Goal: Information Seeking & Learning: Learn about a topic

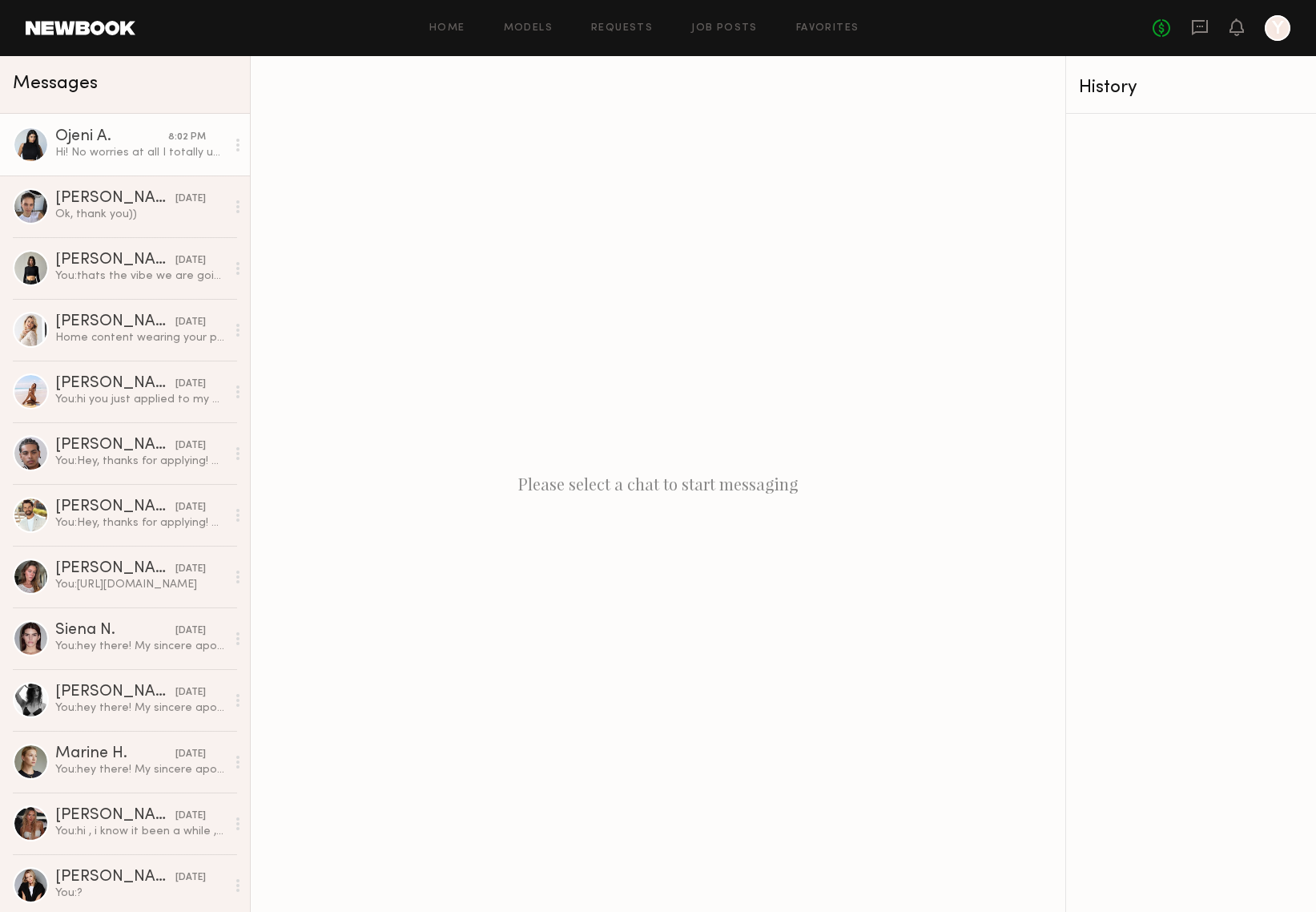
click at [171, 145] on div "Hi! No worries at all I totally understand :) yes I’m still open to working tog…" at bounding box center [141, 152] width 171 height 16
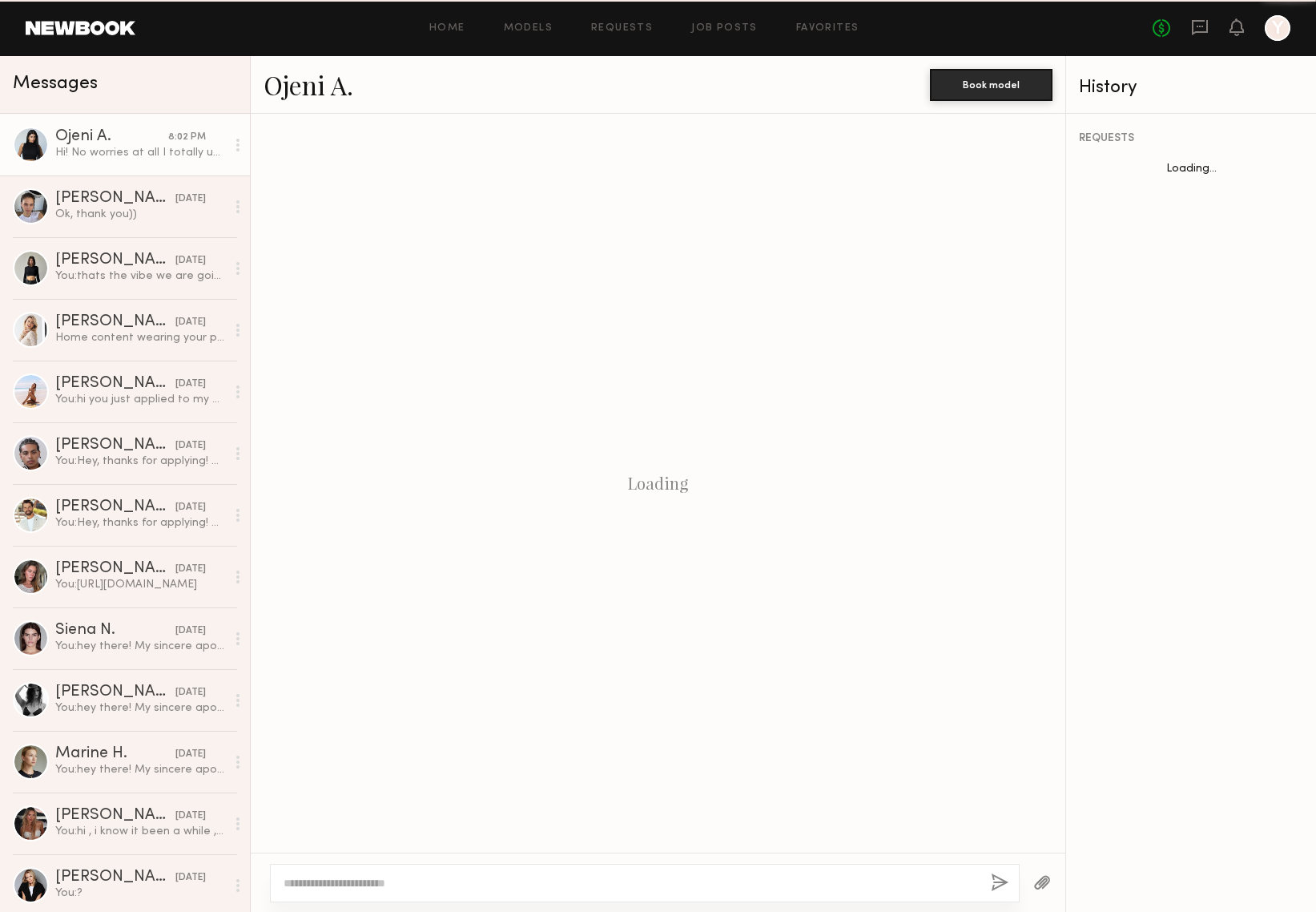
scroll to position [1519, 0]
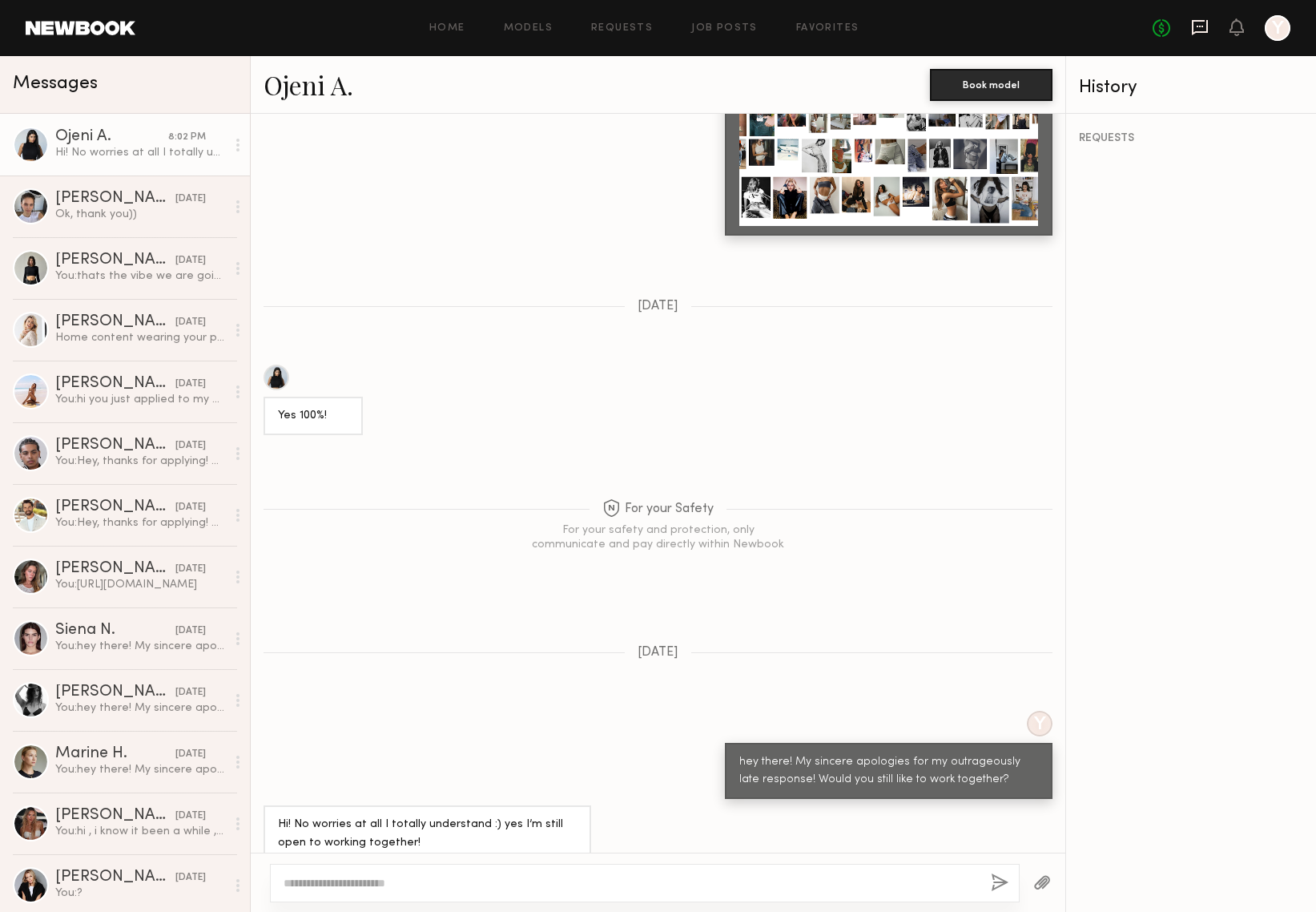
click at [1197, 27] on icon at bounding box center [1199, 26] width 17 height 17
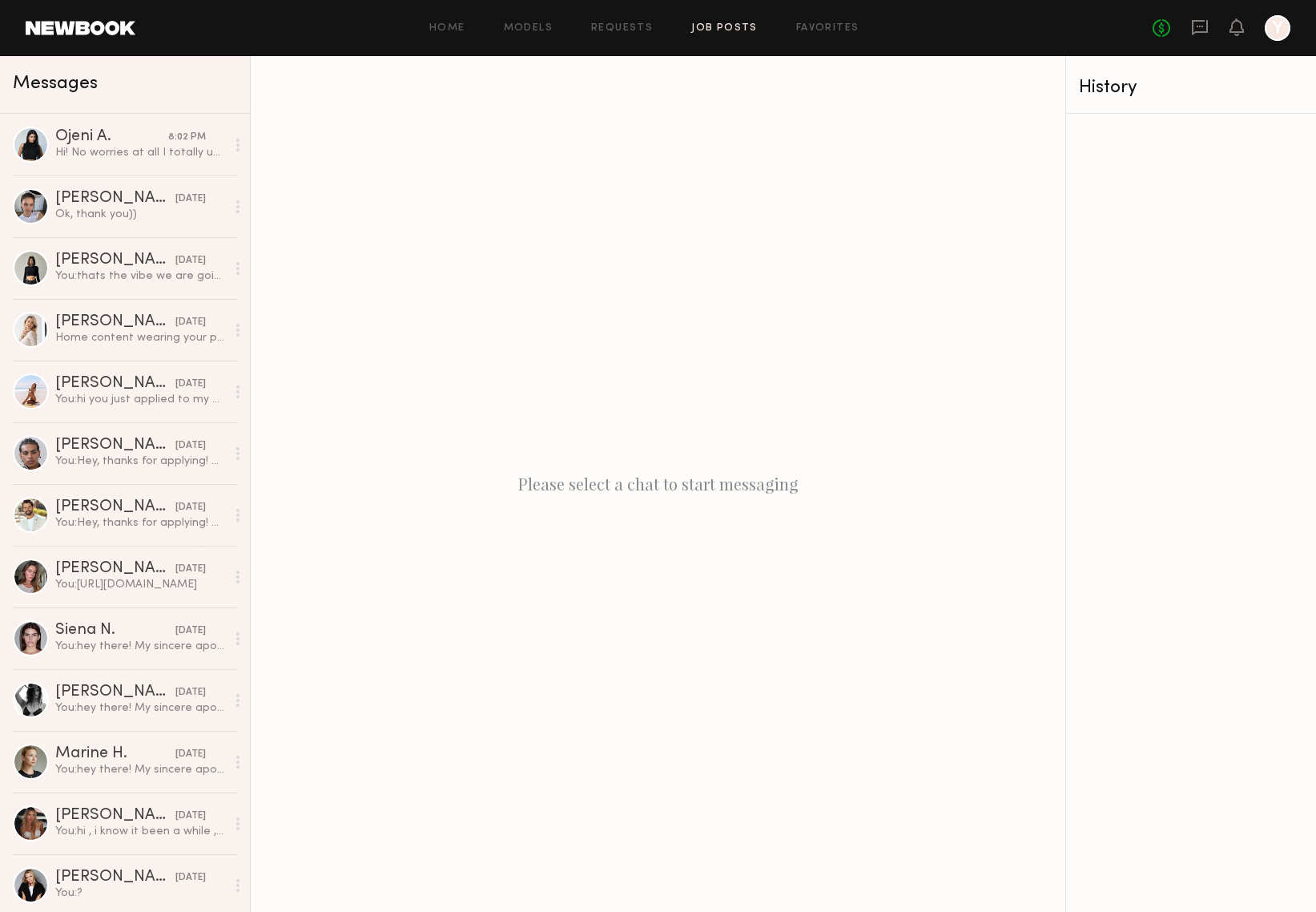
click at [734, 28] on link "Job Posts" at bounding box center [724, 28] width 67 height 11
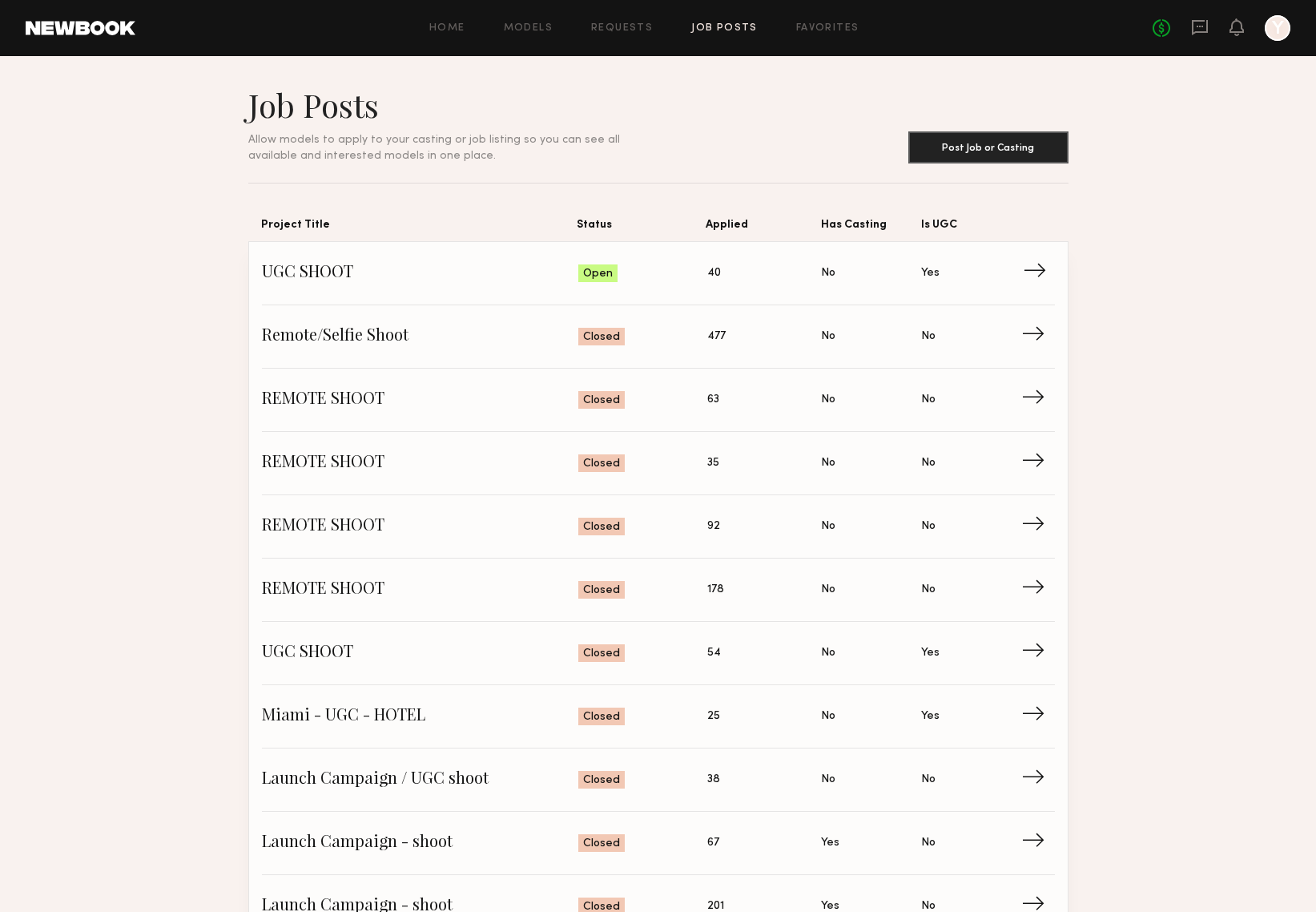
click at [355, 280] on span "UGC SHOOT" at bounding box center [421, 273] width 317 height 24
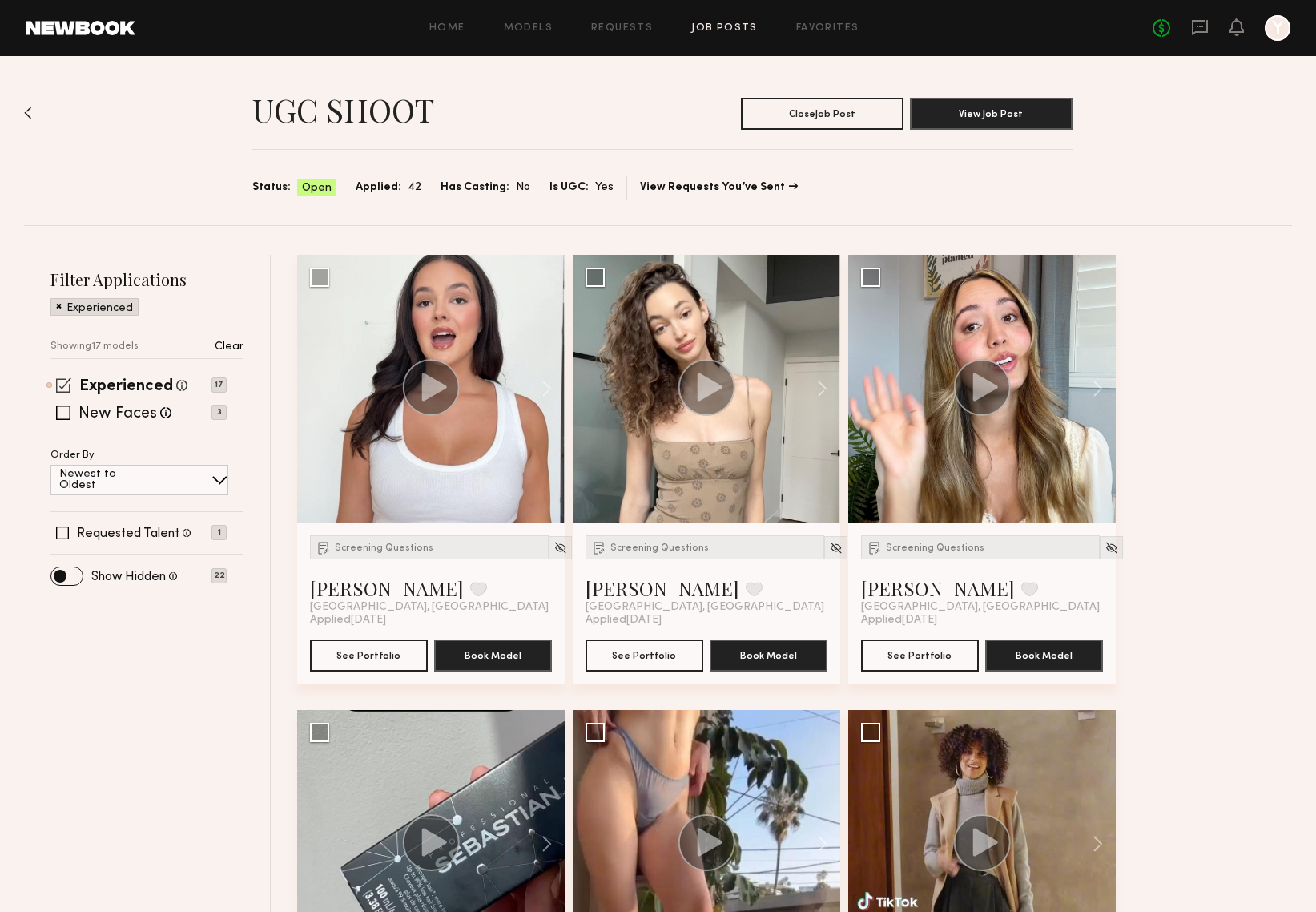
click at [67, 386] on span at bounding box center [63, 385] width 16 height 16
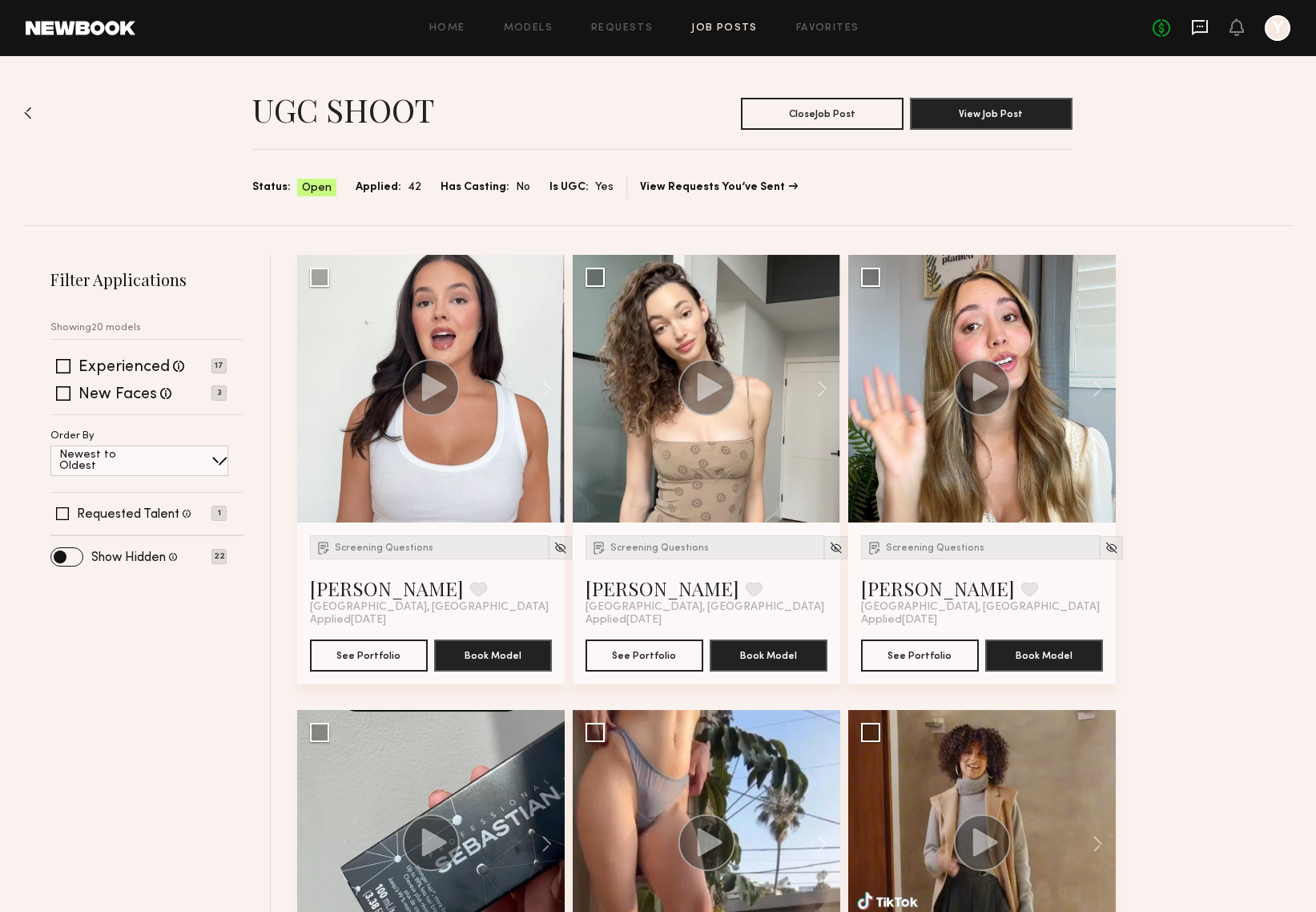
click at [1200, 33] on icon at bounding box center [1199, 27] width 16 height 16
